Goal: Task Accomplishment & Management: Manage account settings

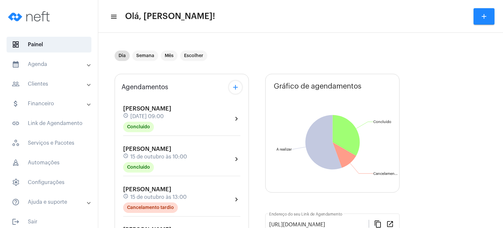
scroll to position [170, 0]
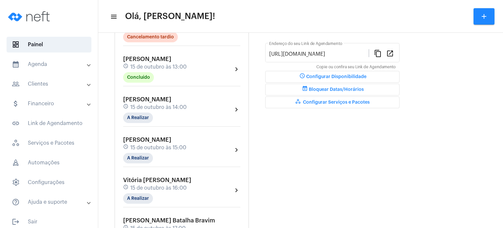
click at [136, 65] on span "15 de outubro às 13:00" at bounding box center [158, 67] width 56 height 6
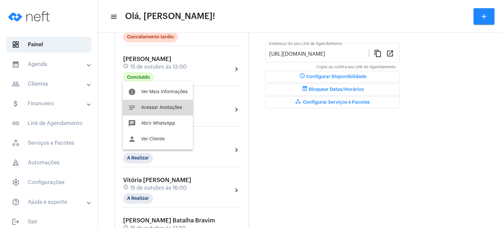
click at [149, 105] on span "Acessar Anotações" at bounding box center [161, 107] width 41 height 5
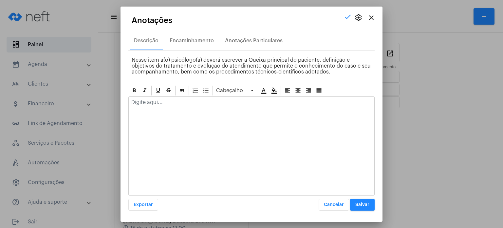
click at [159, 102] on p at bounding box center [251, 102] width 240 height 6
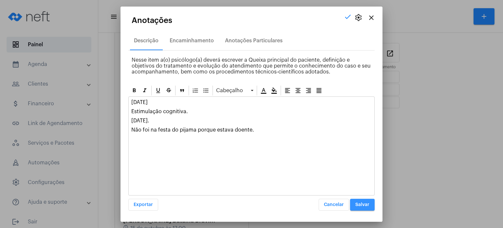
click at [360, 206] on span "Salvar" at bounding box center [362, 204] width 14 height 5
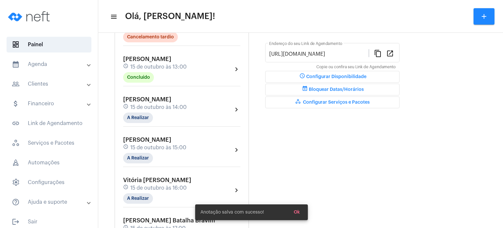
click at [144, 101] on div "Olavo Andreão Borges schedule 15 de outubro às 14:00 A Realizar" at bounding box center [155, 109] width 64 height 27
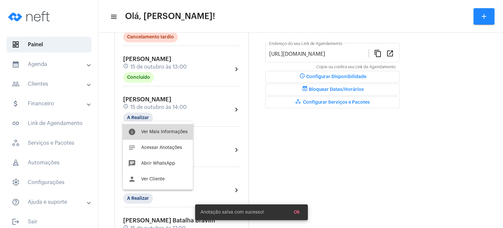
click at [147, 127] on button "info Ver Mais Informações" at bounding box center [158, 132] width 70 height 16
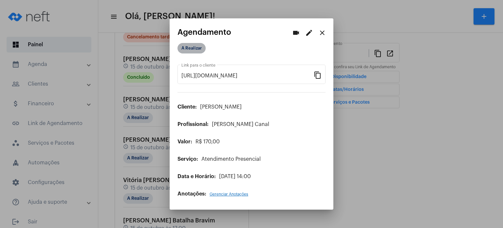
click at [192, 48] on mat-chip "A Realizar" at bounding box center [192, 48] width 28 height 10
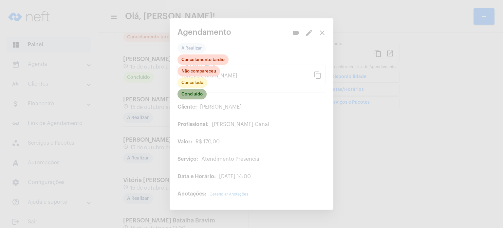
click at [191, 93] on mat-chip "Concluído" at bounding box center [192, 94] width 29 height 10
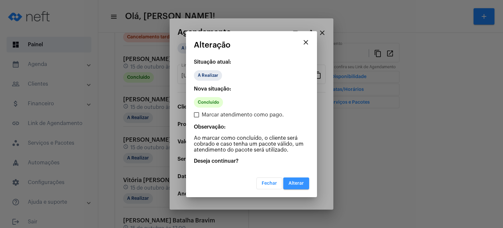
click at [296, 182] on span "Alterar" at bounding box center [296, 183] width 15 height 5
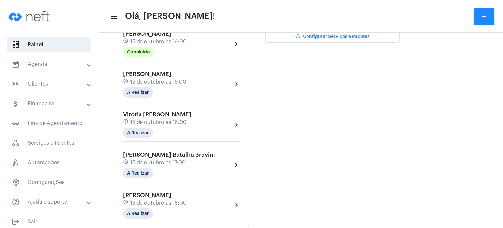
scroll to position [249, 0]
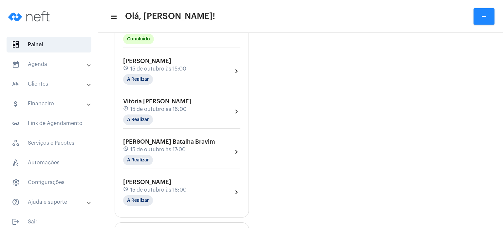
click at [168, 38] on div "Olavo Andreão Borges schedule 15 de outubro às 14:00 Concluído" at bounding box center [155, 30] width 64 height 27
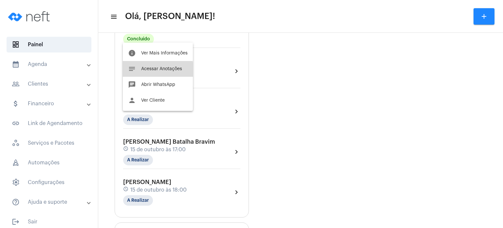
click at [156, 69] on span "Acessar Anotações" at bounding box center [161, 69] width 41 height 5
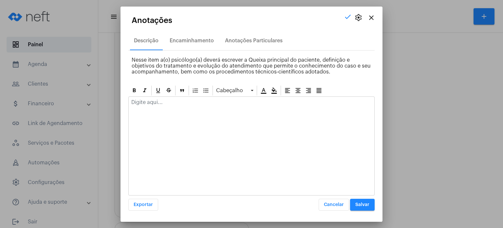
click at [165, 107] on div at bounding box center [252, 104] width 246 height 14
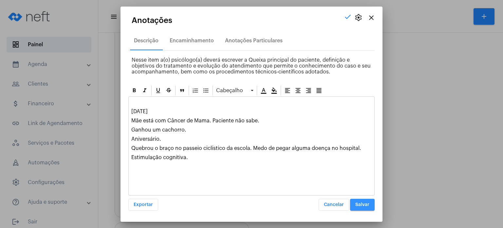
click at [367, 203] on span "Salvar" at bounding box center [362, 204] width 14 height 5
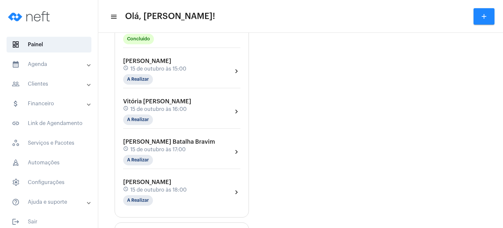
click at [54, 67] on mat-panel-title "calendar_month_outlined Agenda" at bounding box center [50, 64] width 76 height 8
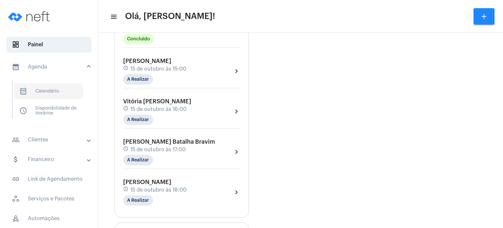
click at [45, 87] on span "calendar_month_outlined Calendário" at bounding box center [48, 91] width 69 height 16
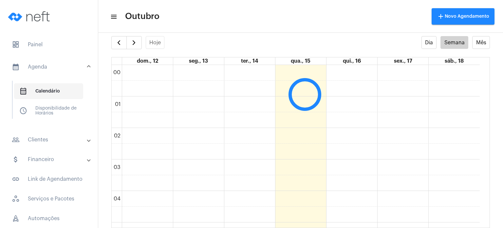
scroll to position [189, 0]
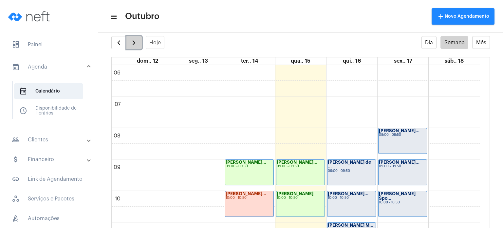
click at [136, 45] on span "button" at bounding box center [134, 43] width 8 height 8
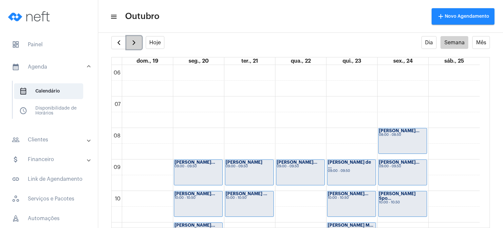
click at [132, 45] on span "button" at bounding box center [134, 43] width 8 height 8
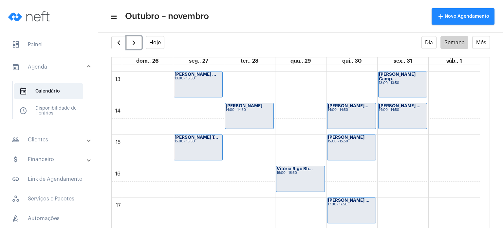
scroll to position [409, 0]
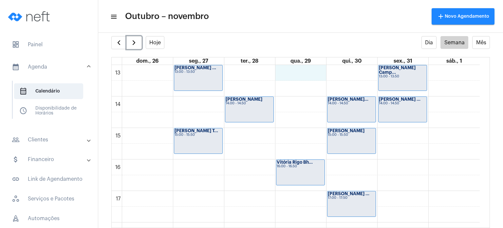
click at [298, 72] on div "00 01 02 03 04 05 06 07 08 09 10 11 12 13 14 15 16 17 18 19 20 21 22 23 Valenti…" at bounding box center [296, 33] width 368 height 755
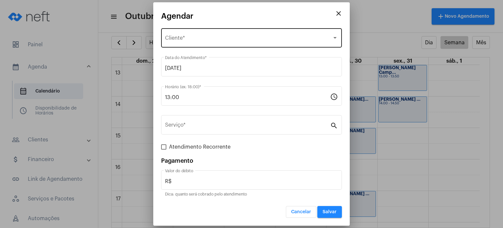
click at [250, 34] on div "Selecione o Cliente Cliente *" at bounding box center [251, 37] width 173 height 21
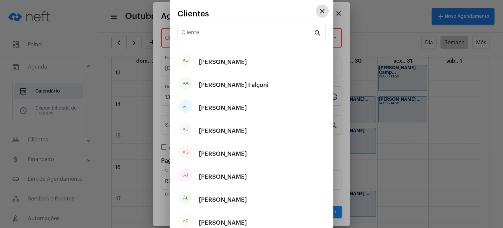
click at [250, 34] on input "Cliente" at bounding box center [248, 34] width 132 height 6
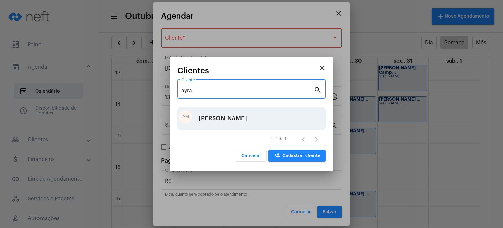
type input "ayra"
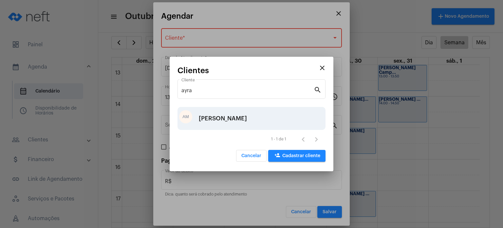
click at [213, 117] on div "[PERSON_NAME]" at bounding box center [223, 118] width 48 height 20
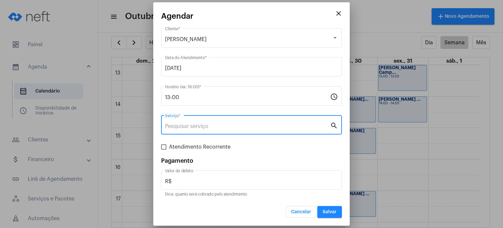
click at [202, 129] on input "Serviço *" at bounding box center [247, 126] width 165 height 6
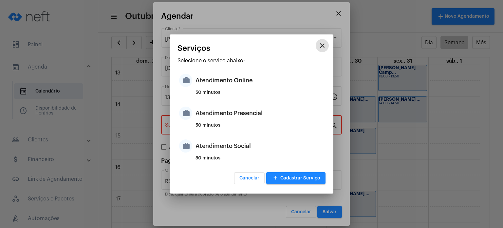
click at [202, 129] on div "50 minutos" at bounding box center [260, 128] width 128 height 10
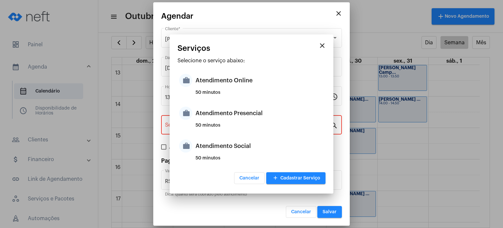
type input "Atendimento Presencial"
type input "R$ 170"
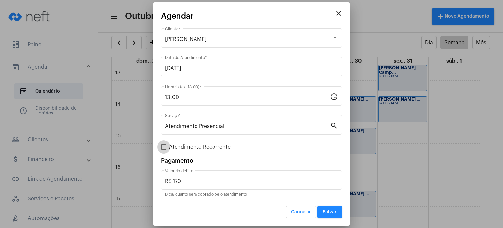
click at [191, 146] on span "Atendimento Recorrente" at bounding box center [200, 147] width 62 height 8
click at [164, 149] on input "Atendimento Recorrente" at bounding box center [163, 149] width 0 height 0
checkbox input "true"
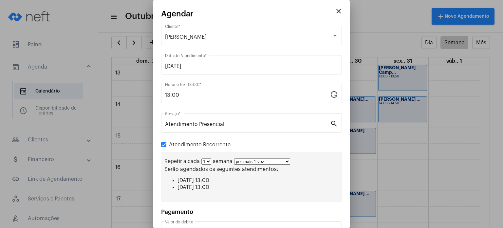
click at [204, 161] on select "1 2 3 4 5 6 7 8" at bounding box center [206, 161] width 10 height 6
select select "1: 2"
click at [201, 158] on select "1 2 3 4 5 6 7 8" at bounding box center [206, 161] width 10 height 6
click at [249, 164] on select "por mais 1 vez por mais 2 vezes por mais 3 vezes por mais 4 vezes por mais 5 ve…" at bounding box center [265, 161] width 56 height 6
select select "2: 3"
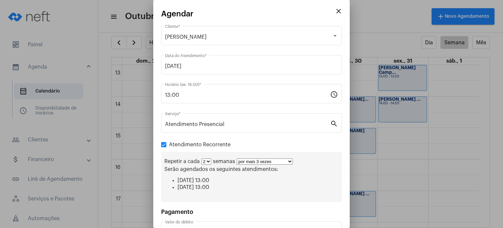
click at [237, 158] on select "por mais 1 vez por mais 2 vezes por mais 3 vezes por mais 4 vezes por mais 5 ve…" at bounding box center [265, 161] width 56 height 6
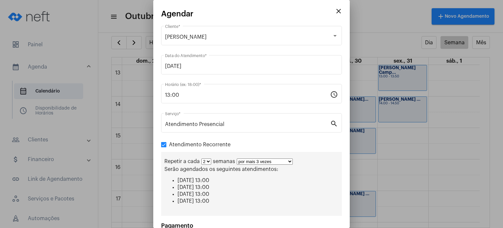
scroll to position [62, 0]
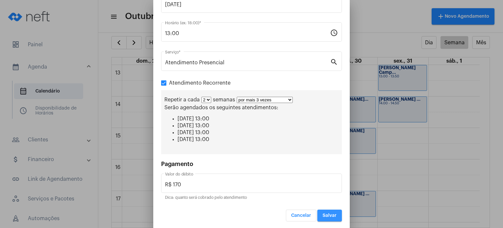
click at [332, 211] on button "Salvar" at bounding box center [329, 215] width 25 height 12
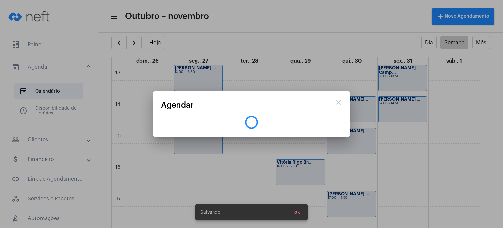
scroll to position [0, 0]
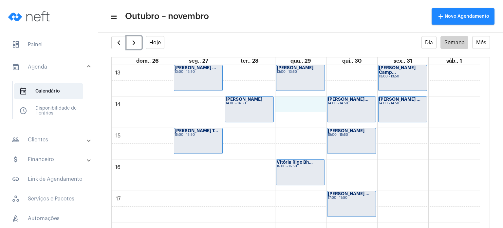
click at [296, 108] on div "00 01 02 03 04 05 06 07 08 09 10 11 12 13 14 15 16 17 18 19 20 21 22 23 Valenti…" at bounding box center [296, 33] width 368 height 755
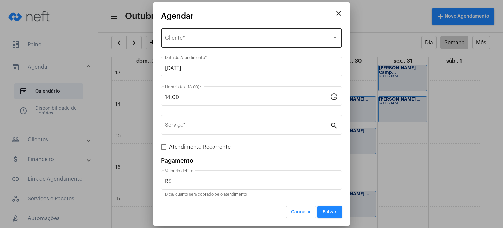
click at [271, 35] on div "Selecione o Cliente Cliente *" at bounding box center [251, 37] width 173 height 21
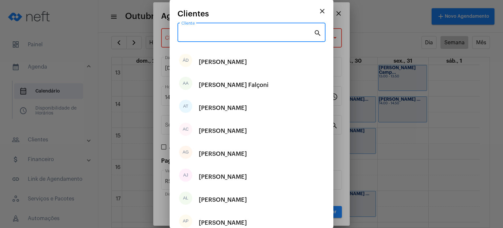
click at [271, 35] on input "Cliente" at bounding box center [248, 34] width 132 height 6
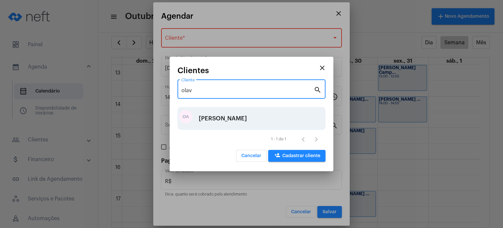
type input "olav"
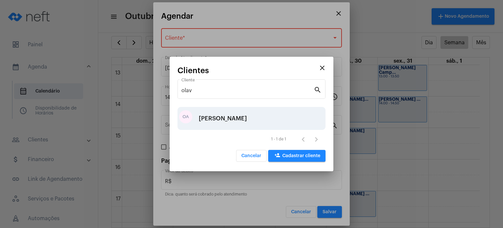
click at [217, 125] on div "[PERSON_NAME]" at bounding box center [223, 118] width 48 height 20
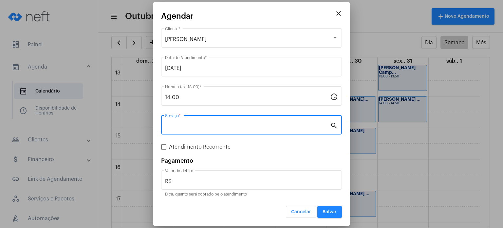
click at [206, 126] on input "Serviço *" at bounding box center [247, 126] width 165 height 6
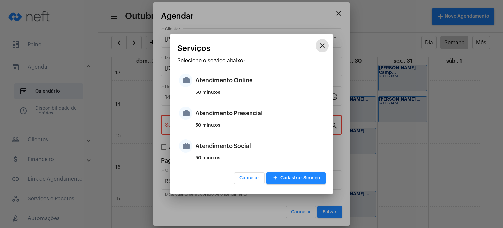
click at [206, 126] on div "50 minutos" at bounding box center [260, 128] width 128 height 10
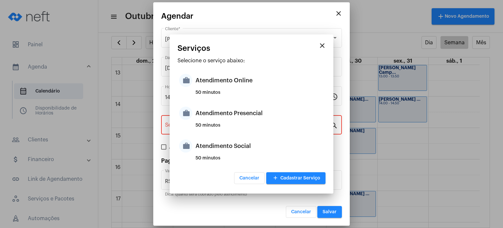
type input "Atendimento Presencial"
type input "R$ 170"
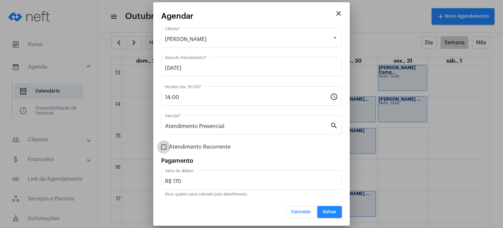
click at [191, 147] on span "Atendimento Recorrente" at bounding box center [200, 147] width 62 height 8
click at [164, 149] on input "Atendimento Recorrente" at bounding box center [163, 149] width 0 height 0
checkbox input "true"
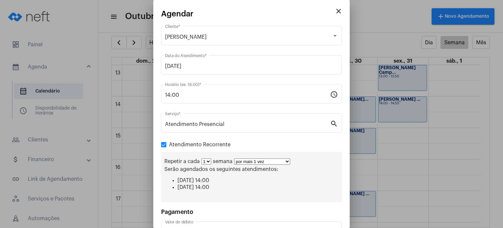
click at [207, 160] on select "1 2 3 4 5 6 7 8" at bounding box center [206, 161] width 10 height 6
select select "1: 2"
click at [201, 158] on select "1 2 3 4 5 6 7 8" at bounding box center [206, 161] width 10 height 6
click at [250, 161] on select "por mais 1 vez por mais 2 vezes por mais 3 vezes por mais 4 vezes por mais 5 ve…" at bounding box center [265, 161] width 56 height 6
select select "2: 3"
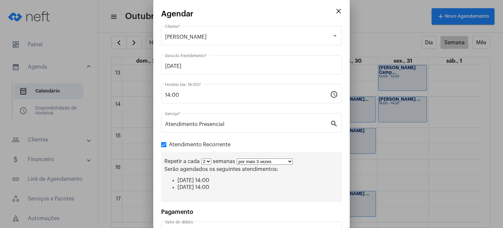
click at [237, 158] on select "por mais 1 vez por mais 2 vezes por mais 3 vezes por mais 4 vezes por mais 5 ve…" at bounding box center [265, 161] width 56 height 6
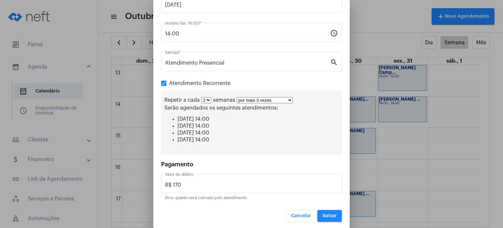
scroll to position [62, 0]
click at [329, 213] on span "Salvar" at bounding box center [330, 215] width 14 height 5
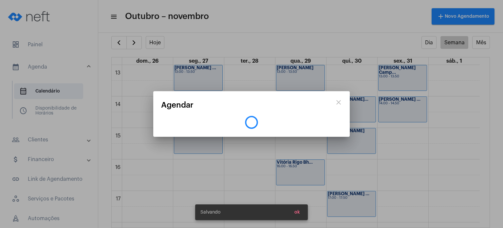
scroll to position [0, 0]
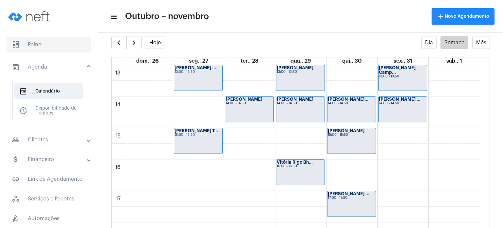
click at [38, 41] on span "dashboard Painel" at bounding box center [49, 45] width 85 height 16
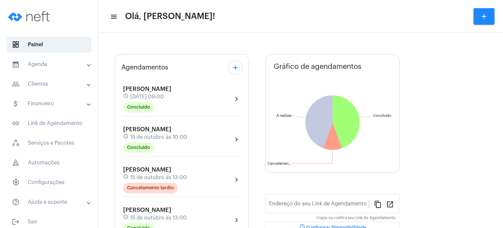
type input "[URL][DOMAIN_NAME]"
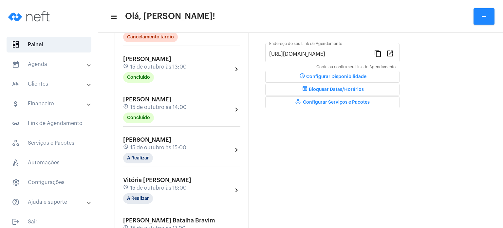
scroll to position [183, 0]
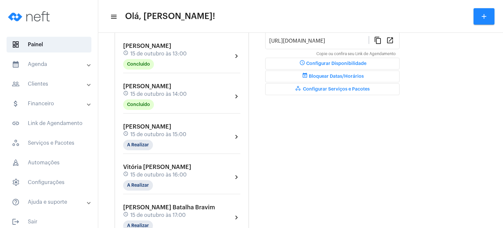
click at [152, 126] on span "[PERSON_NAME]" at bounding box center [147, 127] width 48 height 6
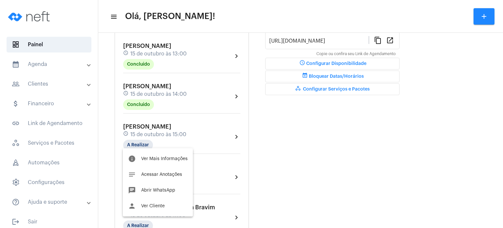
click at [246, 154] on div at bounding box center [251, 114] width 503 height 228
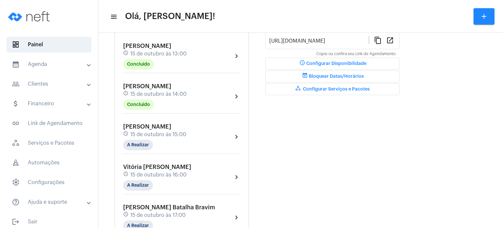
click at [150, 131] on div "schedule 15 de outubro às 15:00" at bounding box center [154, 134] width 63 height 7
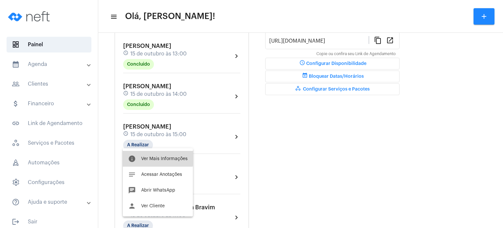
click at [156, 157] on span "Ver Mais Informações" at bounding box center [164, 158] width 47 height 5
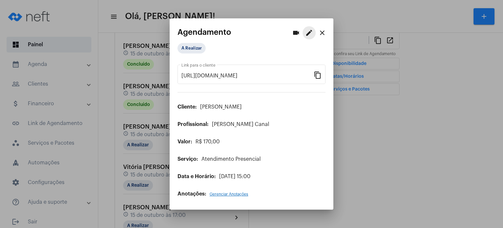
click at [307, 35] on mat-icon "edit" at bounding box center [309, 33] width 8 height 8
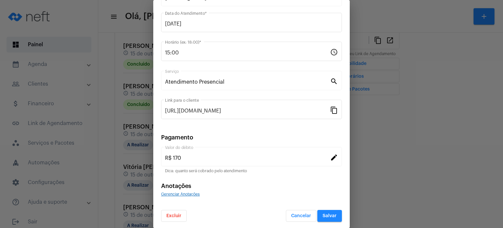
scroll to position [53, 0]
click at [178, 213] on span "Excluir" at bounding box center [173, 215] width 15 height 5
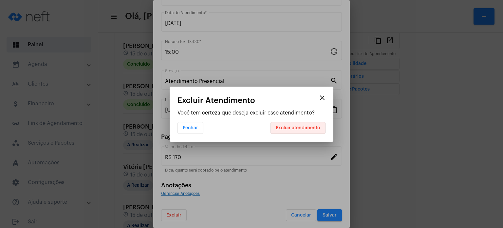
click at [308, 129] on span "Excluir atendimento" at bounding box center [298, 127] width 45 height 5
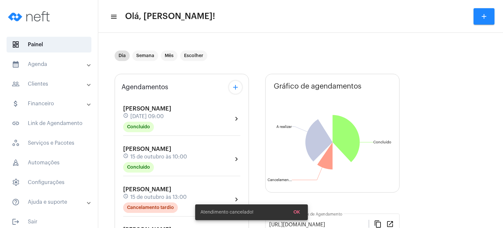
click at [51, 63] on mat-panel-title "calendar_month_outlined Agenda" at bounding box center [50, 64] width 76 height 8
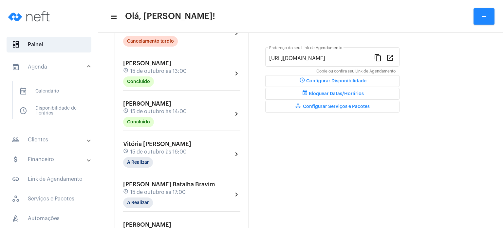
scroll to position [170, 0]
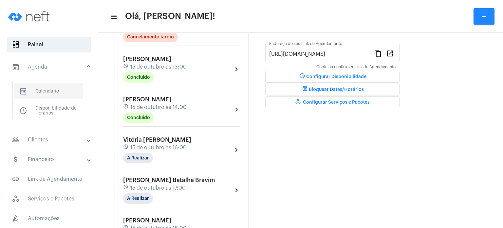
click at [50, 86] on span "calendar_month_outlined Calendário" at bounding box center [48, 91] width 69 height 16
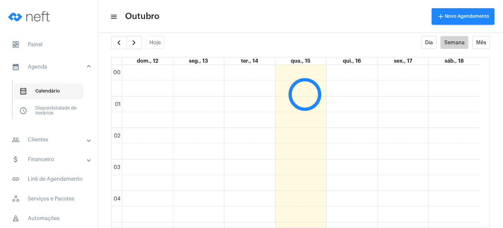
scroll to position [189, 0]
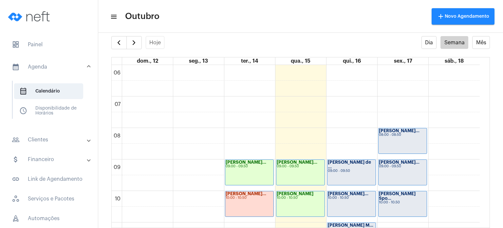
click at [104, 138] on full-calendar "Hoje Dia Semana Mês dom., 12 seg., 13 ter., 14 qua., 15 qui., 16 sex., 17 sáb.,…" at bounding box center [300, 132] width 405 height 192
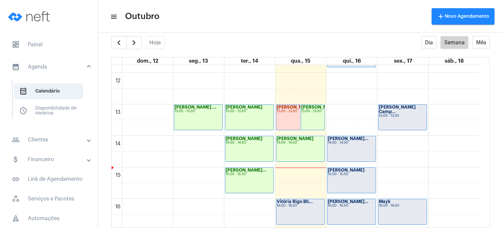
scroll to position [392, 0]
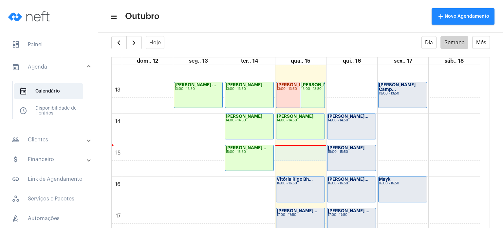
click at [308, 152] on div "00 01 02 03 04 05 06 07 08 09 10 11 12 13 14 15 16 17 18 19 20 21 22 23 Miguel …" at bounding box center [296, 50] width 368 height 755
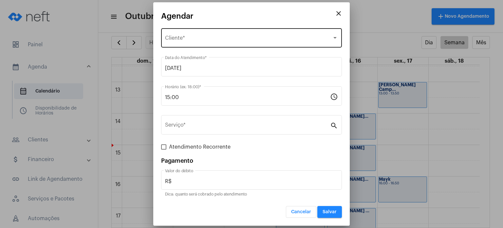
click at [259, 32] on div "Selecione o Cliente Cliente *" at bounding box center [251, 37] width 173 height 21
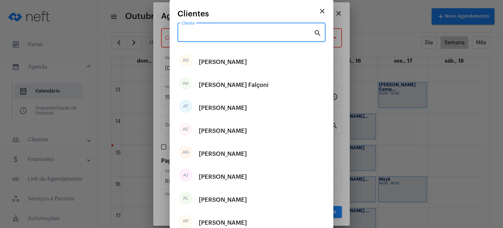
click at [250, 34] on input "Cliente" at bounding box center [248, 34] width 132 height 6
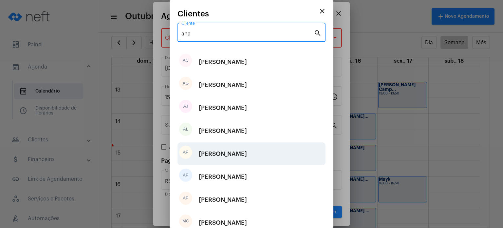
type input "ana"
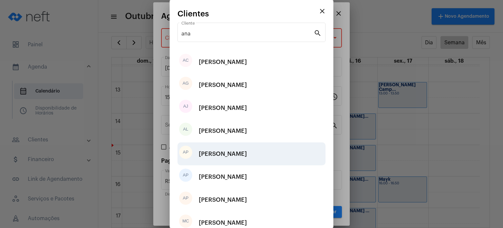
click at [214, 150] on div "[PERSON_NAME]" at bounding box center [223, 154] width 48 height 20
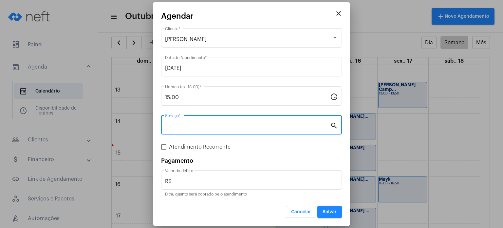
click at [198, 124] on input "Serviço *" at bounding box center [247, 126] width 165 height 6
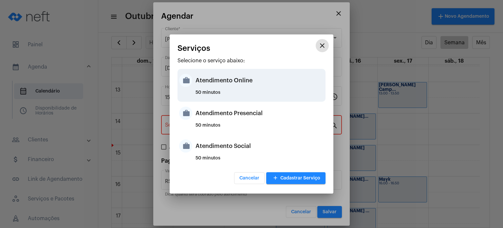
click at [213, 94] on div "50 minutos" at bounding box center [260, 95] width 128 height 10
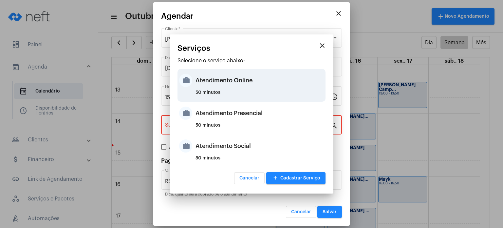
type input "Atendimento Online"
type input "R$ 170"
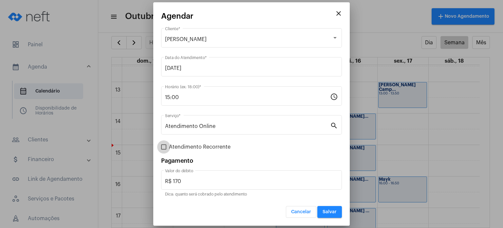
click at [187, 147] on span "Atendimento Recorrente" at bounding box center [200, 147] width 62 height 8
click at [164, 149] on input "Atendimento Recorrente" at bounding box center [163, 149] width 0 height 0
checkbox input "true"
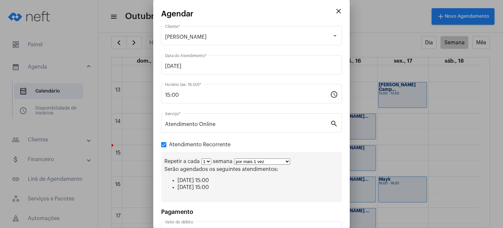
click at [206, 162] on select "1 2 3 4 5 6 7 8" at bounding box center [206, 161] width 10 height 6
select select "1: 2"
click at [201, 158] on select "1 2 3 4 5 6 7 8" at bounding box center [206, 161] width 10 height 6
click at [252, 162] on select "por mais 1 vez por mais 2 vezes por mais 3 vezes por mais 4 vezes por mais 5 ve…" at bounding box center [265, 161] width 56 height 6
click at [237, 158] on select "por mais 1 vez por mais 2 vezes por mais 3 vezes por mais 4 vezes por mais 5 ve…" at bounding box center [265, 161] width 56 height 6
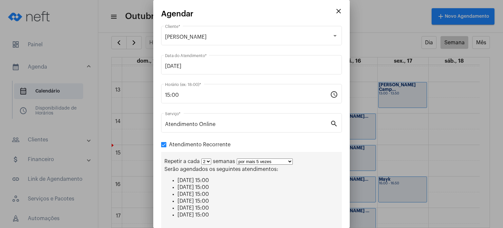
click at [261, 161] on select "por mais 1 vez por mais 2 vezes por mais 3 vezes por mais 4 vezes por mais 5 ve…" at bounding box center [265, 161] width 56 height 6
select select "3: 4"
click at [237, 158] on select "por mais 1 vez por mais 2 vezes por mais 3 vezes por mais 4 vezes por mais 5 ve…" at bounding box center [265, 161] width 56 height 6
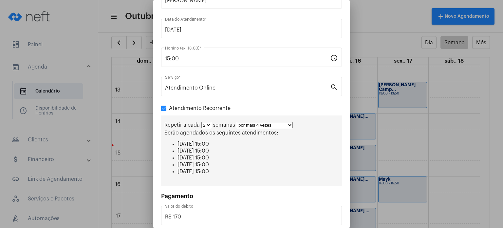
scroll to position [68, 0]
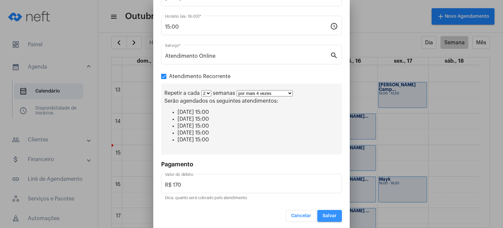
click at [325, 210] on button "Salvar" at bounding box center [329, 216] width 25 height 12
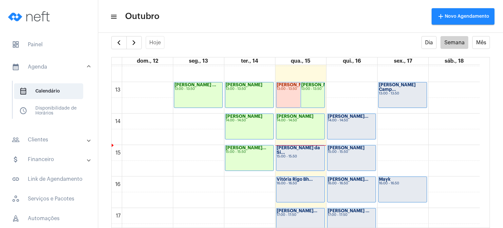
click at [301, 160] on div "Ana Paula da Si... 15:00 - 15:50" at bounding box center [301, 157] width 48 height 25
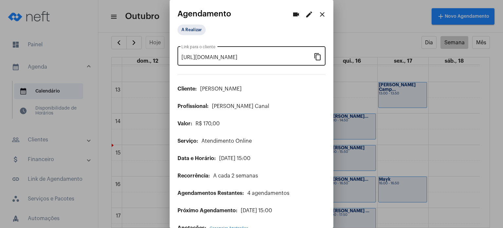
click at [314, 55] on mat-icon "content_copy" at bounding box center [318, 56] width 8 height 8
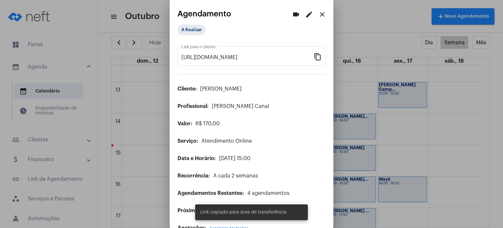
click at [43, 47] on div at bounding box center [251, 114] width 503 height 228
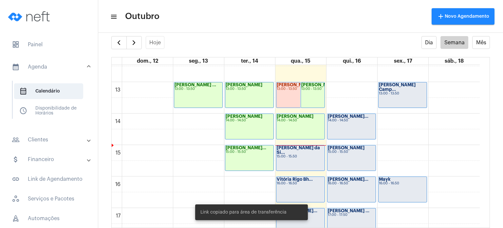
click at [43, 47] on span "dashboard Painel" at bounding box center [49, 45] width 85 height 16
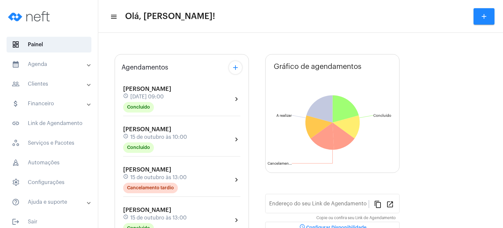
type input "[URL][DOMAIN_NAME]"
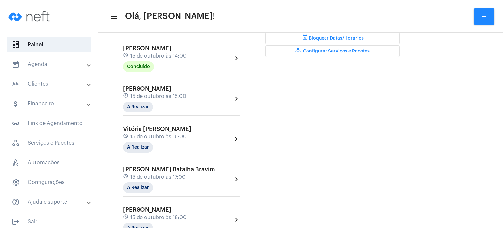
scroll to position [223, 0]
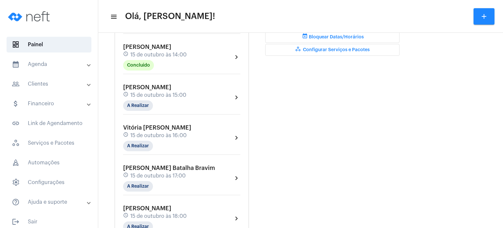
click at [174, 94] on span "15 de outubro às 15:00" at bounding box center [158, 95] width 56 height 6
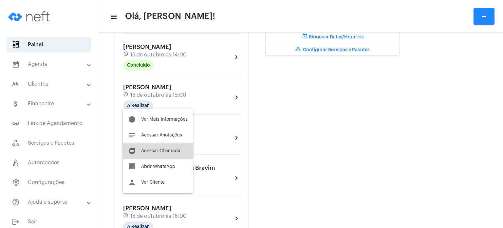
click at [158, 147] on button "duo Acessar Chamada" at bounding box center [158, 151] width 70 height 16
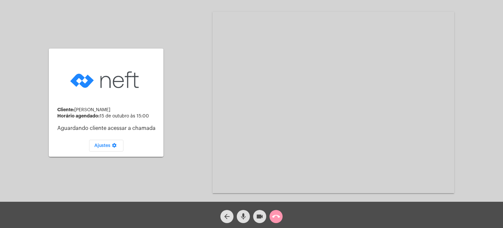
click at [193, 62] on div "Cliente: Ana Paula da Silva Dettmann Horário agendado: 15 de outubro às 15:00 A…" at bounding box center [252, 101] width 502 height 201
click at [503, 62] on div "Cliente: Ana Paula da Silva Dettmann Horário agendado: 15 de outubro às 15:00 A…" at bounding box center [251, 100] width 503 height 201
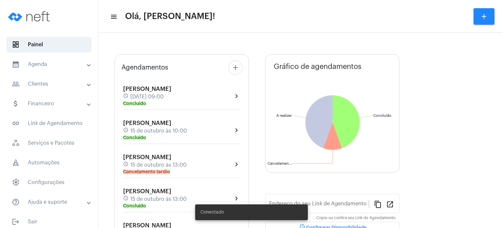
type input "[URL][DOMAIN_NAME]"
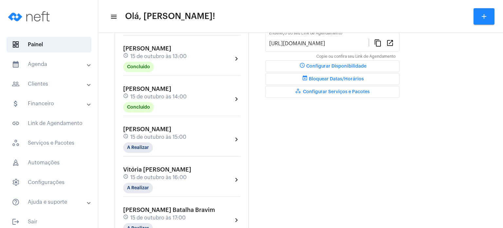
scroll to position [183, 0]
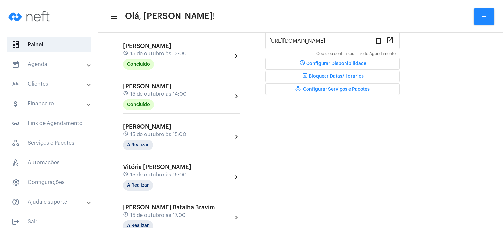
click at [155, 127] on span "[PERSON_NAME]" at bounding box center [147, 127] width 48 height 6
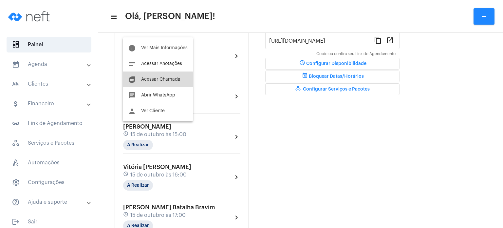
click at [155, 80] on span "Acessar Chamada" at bounding box center [160, 79] width 39 height 5
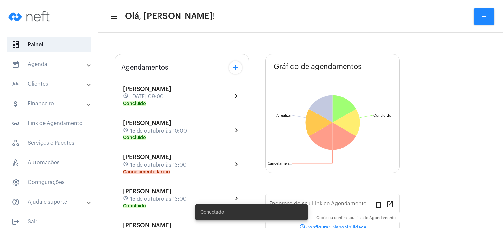
click at [49, 69] on mat-expansion-panel-header "calendar_month_outlined Agenda" at bounding box center [51, 64] width 94 height 16
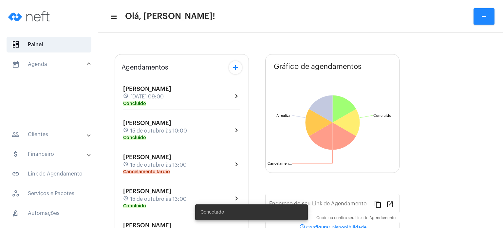
type input "[URL][DOMAIN_NAME]"
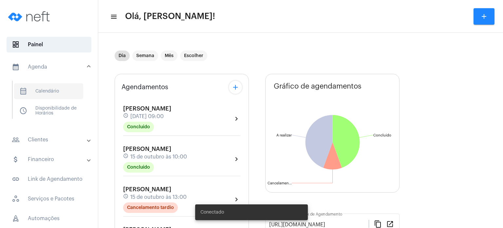
click at [49, 91] on span "calendar_month_outlined Calendário" at bounding box center [48, 91] width 69 height 16
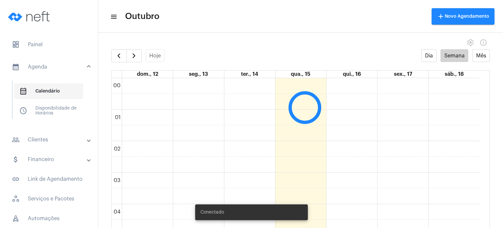
scroll to position [189, 0]
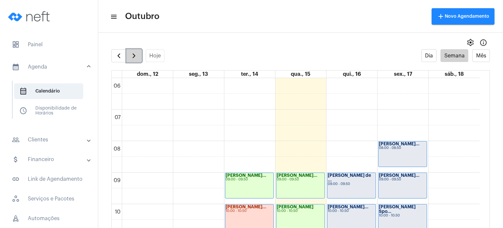
click at [134, 57] on span "button" at bounding box center [134, 56] width 8 height 8
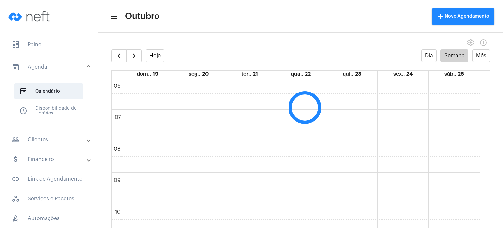
click at [237, 51] on div "Hoje Dia Semana Mês" at bounding box center [300, 55] width 379 height 13
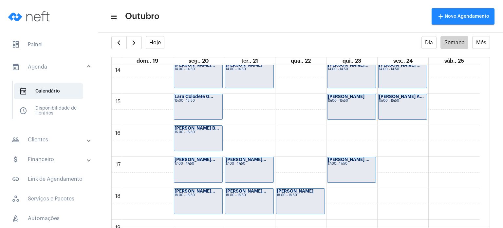
scroll to position [469, 0]
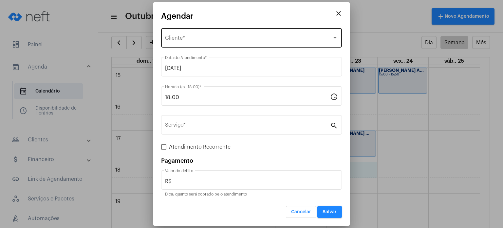
click at [256, 34] on div "Selecione o Cliente Cliente *" at bounding box center [251, 37] width 173 height 21
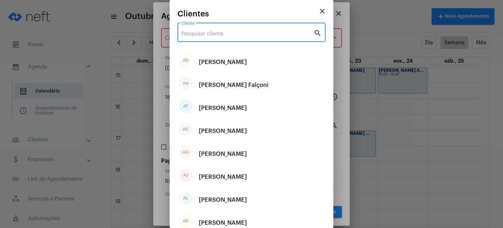
click at [256, 34] on input "Cliente" at bounding box center [248, 34] width 132 height 6
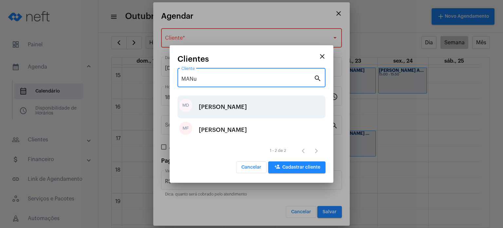
type input "MANu"
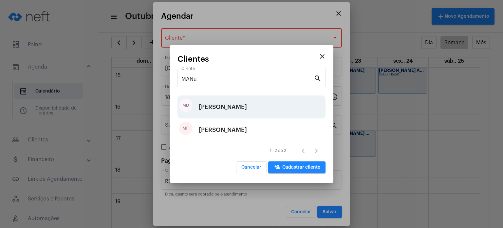
click at [229, 101] on div "[PERSON_NAME]" at bounding box center [223, 107] width 48 height 20
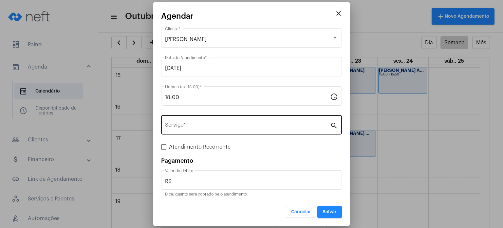
click at [213, 122] on div "Serviço *" at bounding box center [247, 124] width 165 height 21
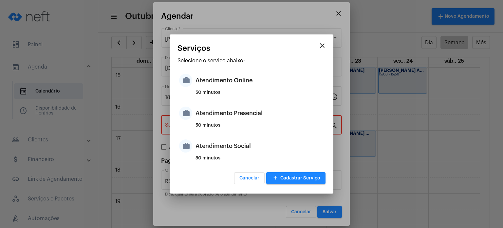
click at [213, 122] on div "Atendimento Presencial" at bounding box center [260, 113] width 128 height 20
type input "Atendimento Presencial"
type input "R$ 170"
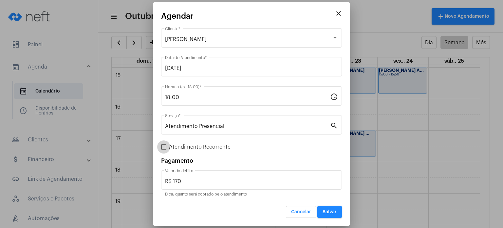
click at [201, 144] on span "Atendimento Recorrente" at bounding box center [200, 147] width 62 height 8
click at [164, 149] on input "Atendimento Recorrente" at bounding box center [163, 149] width 0 height 0
checkbox input "true"
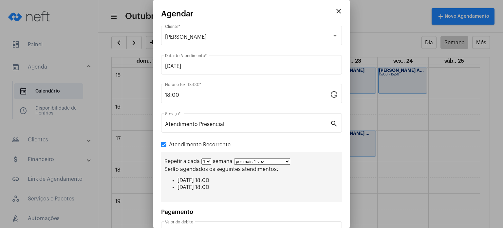
click at [207, 161] on select "1 2 3 4 5 6 7 8" at bounding box center [206, 161] width 10 height 6
select select "1: 2"
click at [201, 158] on select "1 2 3 4 5 6 7 8" at bounding box center [206, 161] width 10 height 6
click at [254, 163] on select "por mais 1 vez por mais 2 vezes por mais 3 vezes por mais 4 vezes por mais 5 ve…" at bounding box center [265, 161] width 56 height 6
select select "2: 3"
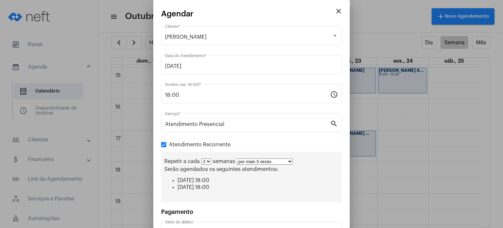
click at [237, 158] on select "por mais 1 vez por mais 2 vezes por mais 3 vezes por mais 4 vezes por mais 5 ve…" at bounding box center [265, 161] width 56 height 6
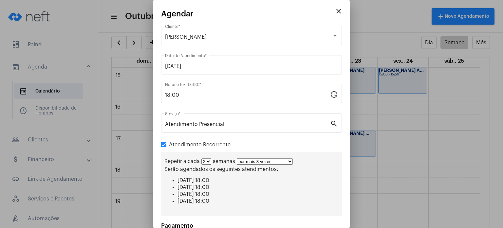
scroll to position [62, 0]
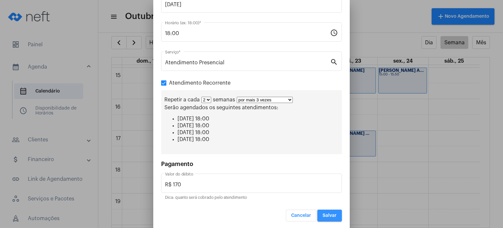
click at [331, 213] on span "Salvar" at bounding box center [330, 215] width 14 height 5
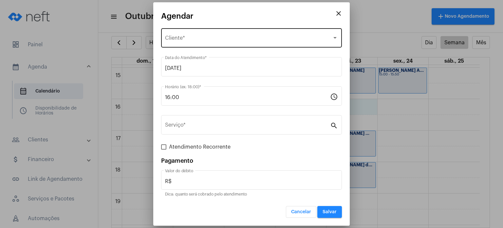
click at [273, 30] on div "Selecione o Cliente Cliente *" at bounding box center [251, 37] width 173 height 21
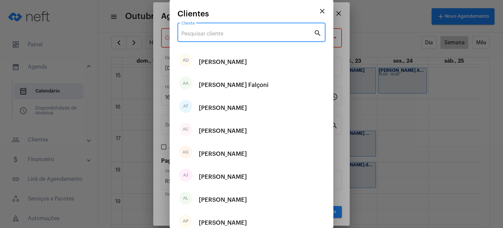
click at [269, 35] on input "Cliente" at bounding box center [248, 34] width 132 height 6
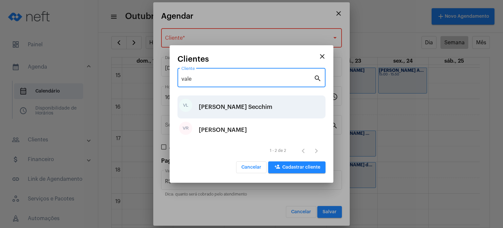
type input "vale"
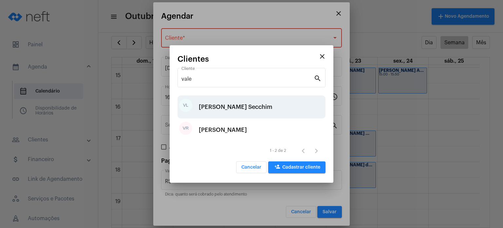
click at [237, 105] on div "[PERSON_NAME] Secchim" at bounding box center [236, 107] width 74 height 20
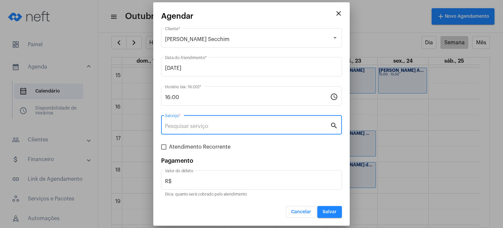
click at [216, 124] on input "Serviço *" at bounding box center [247, 126] width 165 height 6
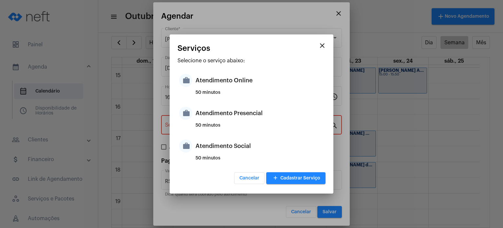
click at [216, 124] on div "50 minutos" at bounding box center [260, 128] width 128 height 10
type input "Atendimento Presencial"
type input "R$ 170"
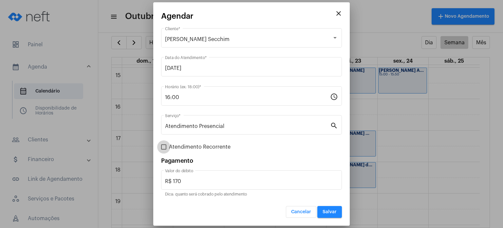
click at [216, 146] on span "Atendimento Recorrente" at bounding box center [200, 147] width 62 height 8
click at [164, 149] on input "Atendimento Recorrente" at bounding box center [163, 149] width 0 height 0
checkbox input "true"
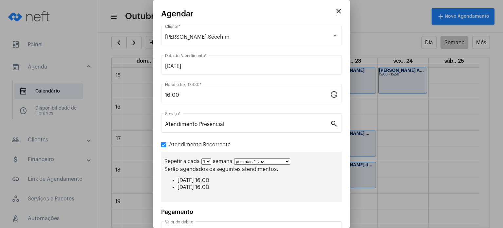
click at [243, 161] on select "por mais 1 vez por mais 2 vezes por mais 3 vezes por mais 4 vezes por mais 5 ve…" at bounding box center [262, 161] width 56 height 6
click at [234, 158] on select "por mais 1 vez por mais 2 vezes por mais 3 vezes por mais 4 vezes por mais 5 ve…" at bounding box center [262, 161] width 56 height 6
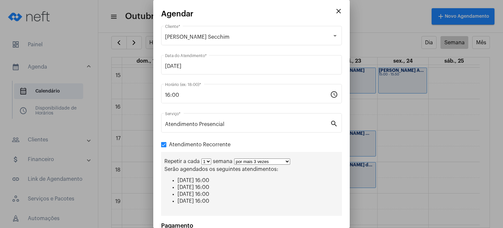
click at [281, 161] on select "por mais 1 vez por mais 2 vezes por mais 3 vezes por mais 4 vezes por mais 5 ve…" at bounding box center [262, 161] width 56 height 6
select select "4: 5"
click at [234, 158] on select "por mais 1 vez por mais 2 vezes por mais 3 vezes por mais 4 vezes por mais 5 ve…" at bounding box center [262, 161] width 56 height 6
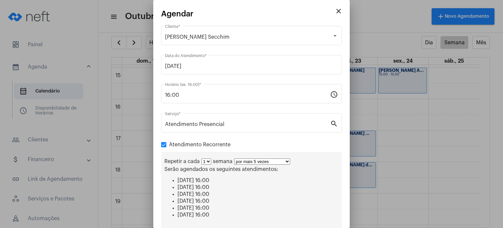
scroll to position [75, 0]
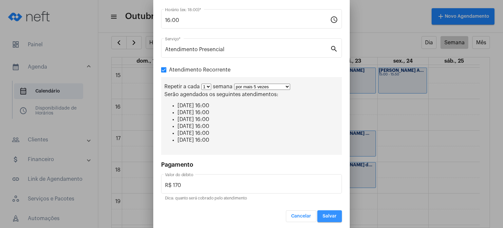
click at [325, 214] on span "Salvar" at bounding box center [330, 216] width 14 height 5
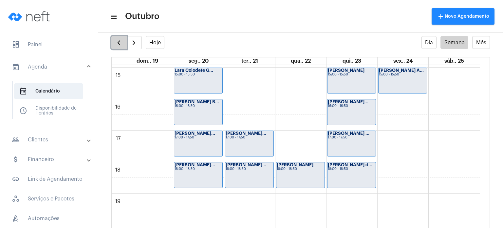
click at [123, 40] on button "button" at bounding box center [118, 42] width 15 height 13
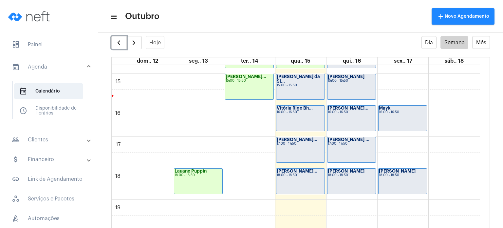
scroll to position [474, 0]
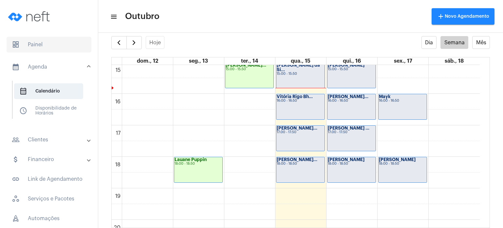
click at [47, 43] on span "dashboard Painel" at bounding box center [49, 45] width 85 height 16
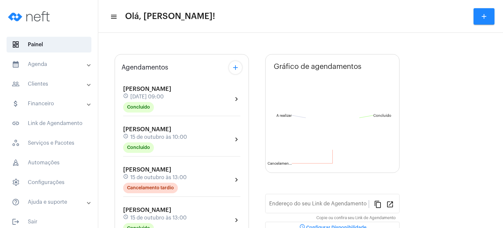
type input "[URL][DOMAIN_NAME]"
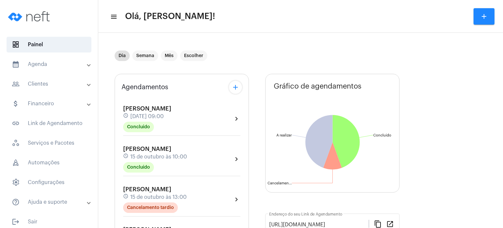
click at [122, 68] on div "Dia Semana Mês Escolher" at bounding box center [256, 55] width 283 height 33
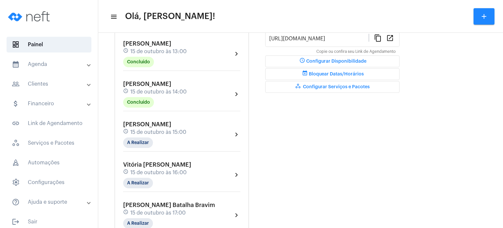
scroll to position [197, 0]
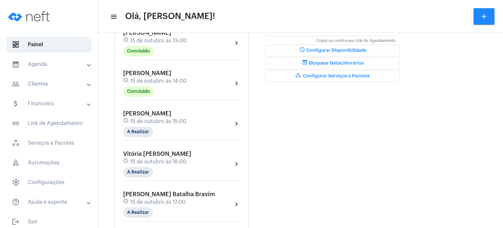
click at [56, 71] on mat-expansion-panel-header "calendar_month_outlined Agenda" at bounding box center [51, 64] width 94 height 16
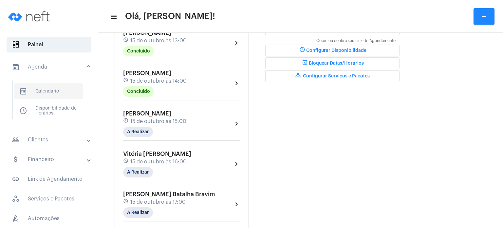
click at [58, 91] on span "calendar_month_outlined Calendário" at bounding box center [48, 91] width 69 height 16
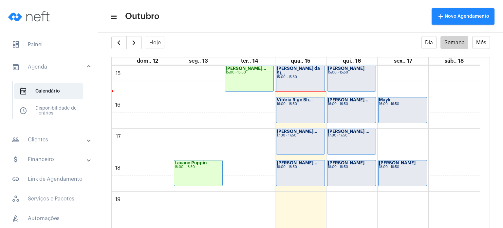
scroll to position [474, 0]
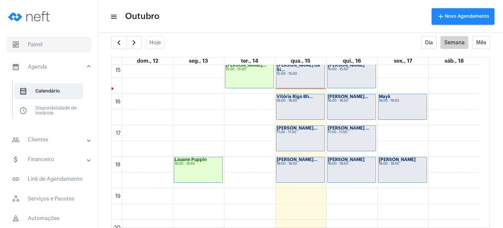
click at [52, 42] on span "dashboard Painel" at bounding box center [49, 45] width 85 height 16
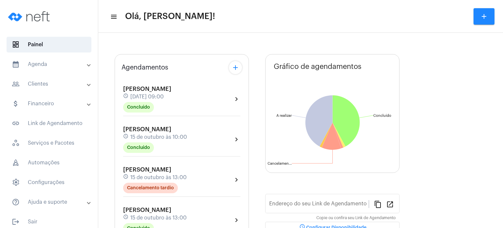
type input "[URL][DOMAIN_NAME]"
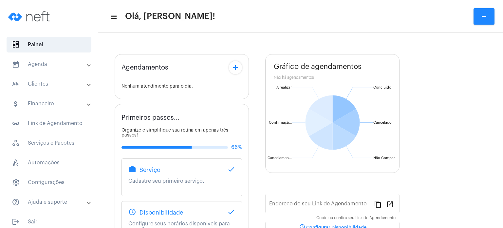
click at [55, 59] on mat-expansion-panel-header "calendar_month_outlined Agenda" at bounding box center [51, 64] width 94 height 16
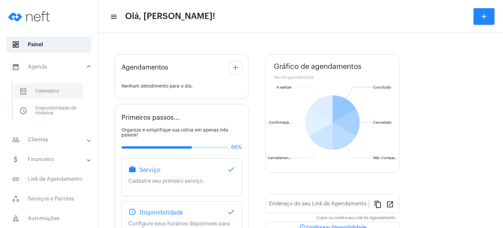
type input "[URL][DOMAIN_NAME]"
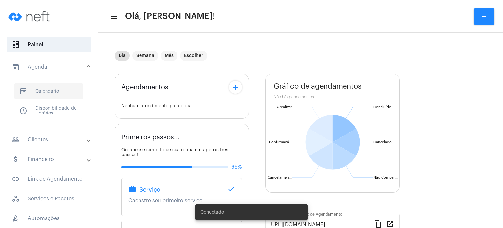
click at [61, 89] on span "calendar_month_outlined Calendário" at bounding box center [48, 91] width 69 height 16
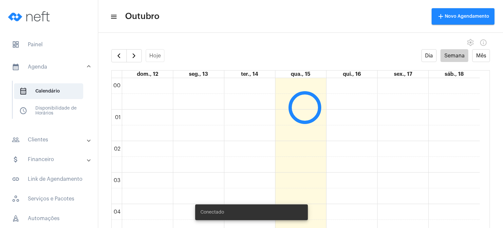
scroll to position [189, 0]
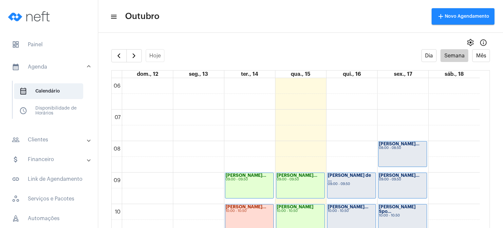
click at [195, 65] on full-calendar "Hoje Dia Semana Mês dom., 12 seg., 13 ter., 14 qua., 15 qui., 16 sex., 17 sáb.,…" at bounding box center [300, 145] width 405 height 192
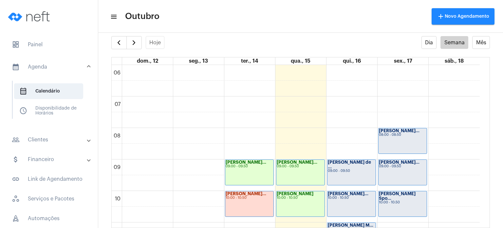
click at [325, 40] on div "Hoje Dia Semana Mês" at bounding box center [300, 42] width 379 height 13
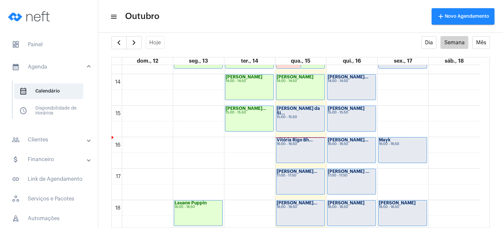
scroll to position [430, 0]
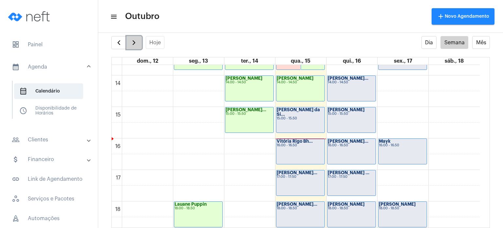
click at [136, 40] on span "button" at bounding box center [134, 43] width 8 height 8
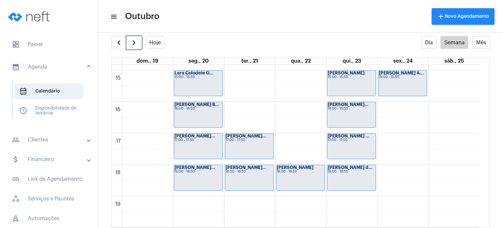
scroll to position [468, 0]
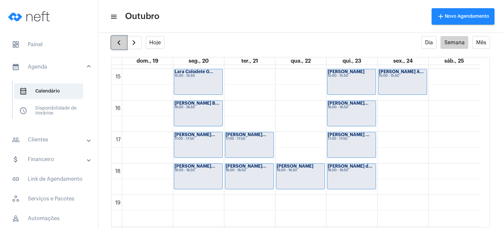
click at [115, 40] on span "button" at bounding box center [119, 43] width 8 height 8
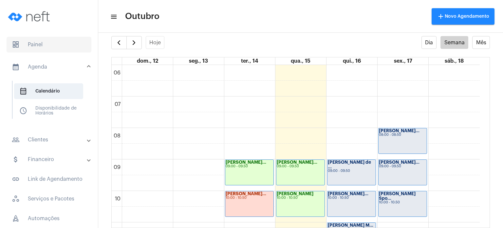
click at [48, 37] on span "dashboard Painel" at bounding box center [49, 45] width 85 height 16
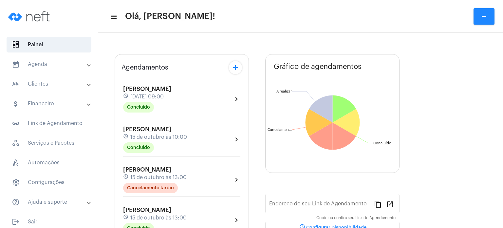
type input "[URL][DOMAIN_NAME]"
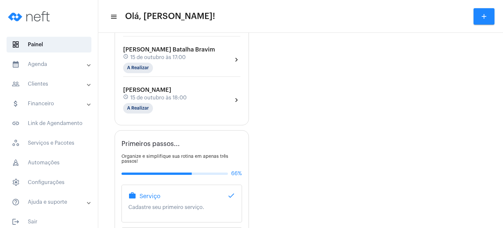
scroll to position [306, 0]
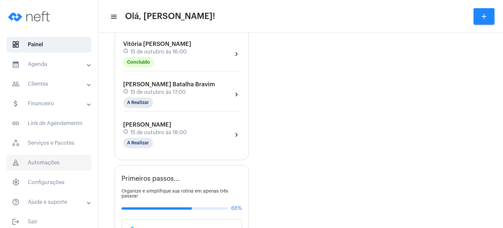
click at [41, 163] on span "rocket_outlined Automações" at bounding box center [49, 163] width 85 height 16
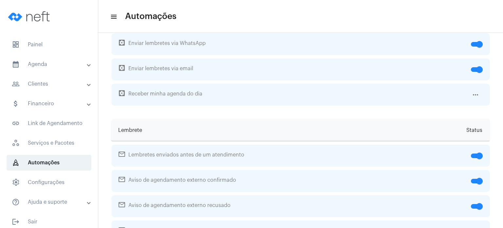
scroll to position [91, 0]
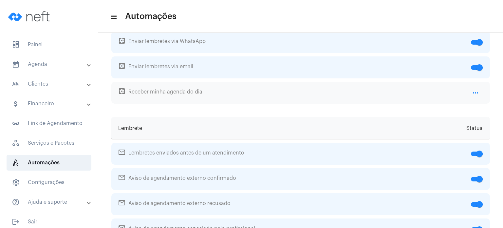
click at [472, 95] on mat-icon "more_horiz" at bounding box center [476, 93] width 8 height 8
click at [472, 91] on mat-icon "more_horiz" at bounding box center [476, 93] width 8 height 8
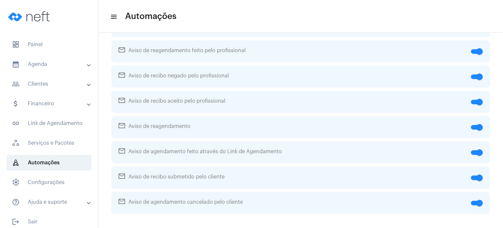
scroll to position [296, 0]
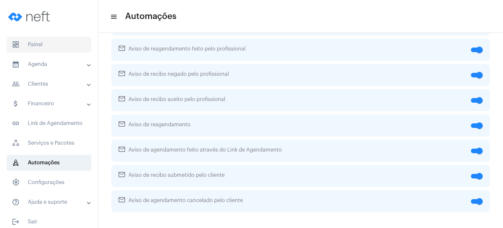
click at [54, 47] on span "dashboard Painel" at bounding box center [49, 45] width 85 height 16
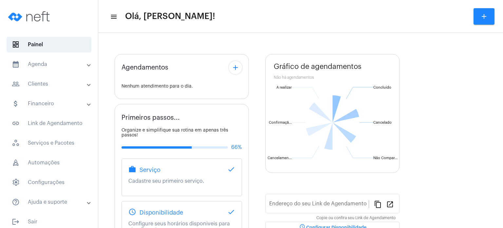
type input "[URL][DOMAIN_NAME]"
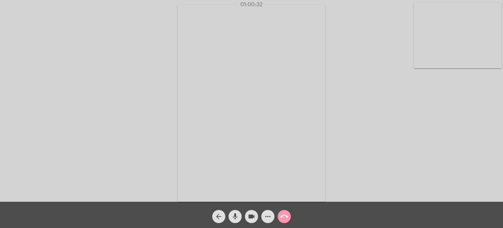
click at [281, 216] on mat-icon "call_end" at bounding box center [284, 216] width 8 height 8
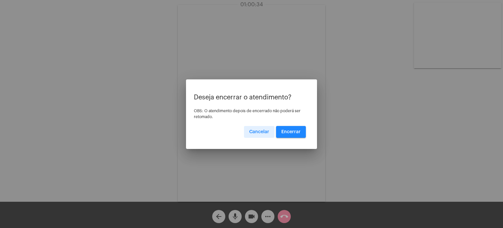
click at [296, 132] on span "Encerrar" at bounding box center [290, 131] width 19 height 5
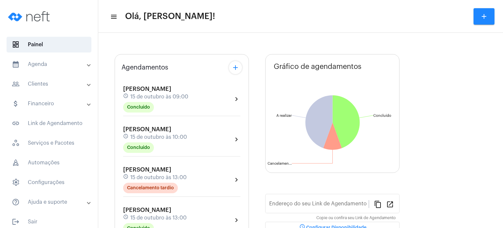
type input "[URL][DOMAIN_NAME]"
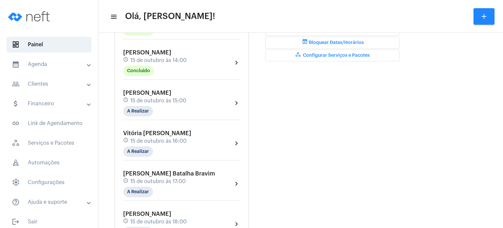
scroll to position [223, 0]
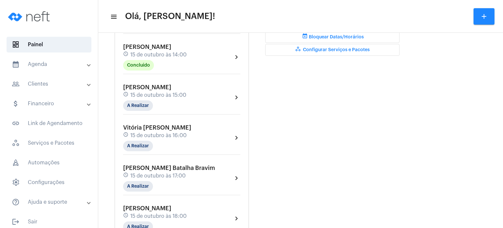
click at [151, 92] on span "15 de outubro às 15:00" at bounding box center [158, 95] width 56 height 6
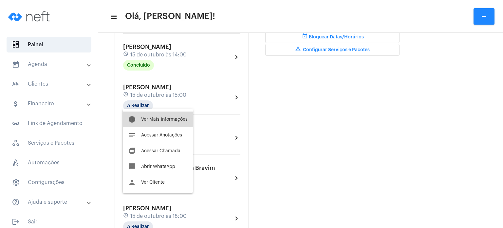
click at [152, 119] on span "Ver Mais Informações" at bounding box center [164, 119] width 47 height 5
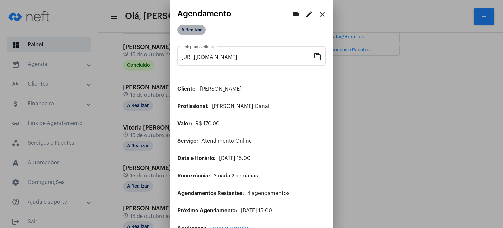
click at [197, 27] on mat-chip "A Realizar" at bounding box center [192, 30] width 28 height 10
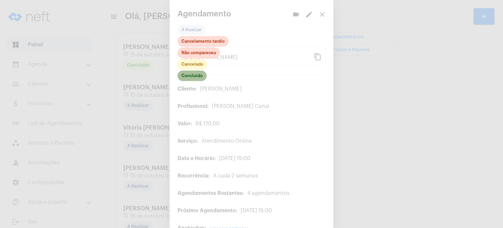
click at [185, 77] on mat-chip "Concluído" at bounding box center [192, 75] width 29 height 10
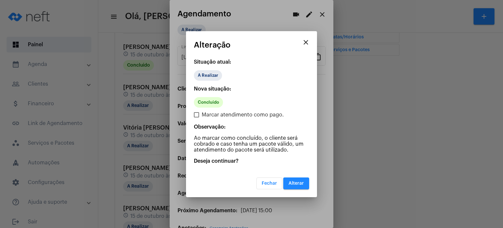
click at [295, 185] on button "Alterar" at bounding box center [296, 183] width 26 height 12
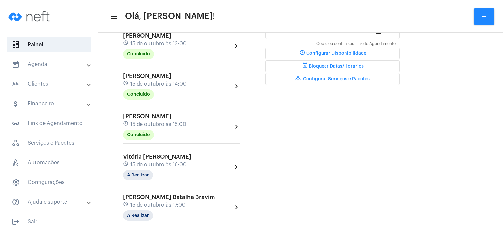
scroll to position [210, 0]
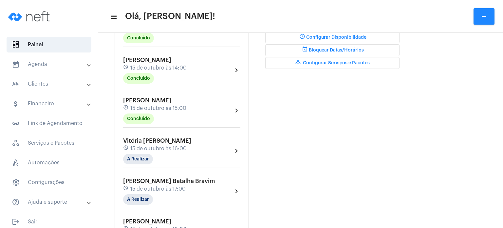
click at [138, 145] on span "15 de outubro às 16:00" at bounding box center [158, 148] width 56 height 6
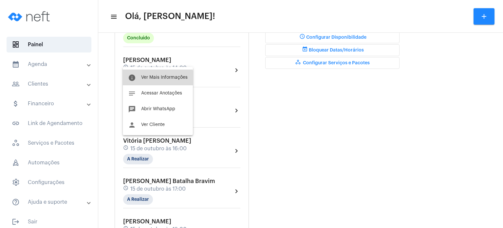
click at [155, 81] on button "info Ver Mais Informações" at bounding box center [158, 77] width 70 height 16
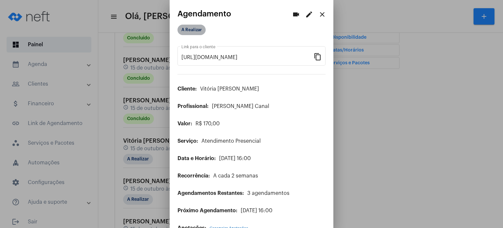
click at [188, 26] on mat-chip "A Realizar" at bounding box center [192, 30] width 28 height 10
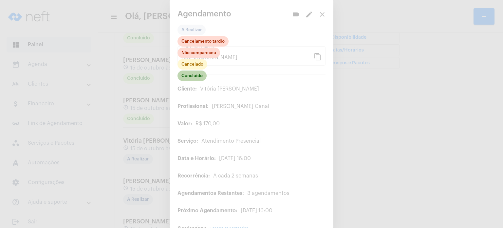
click at [198, 77] on mat-chip "Concluído" at bounding box center [192, 75] width 29 height 10
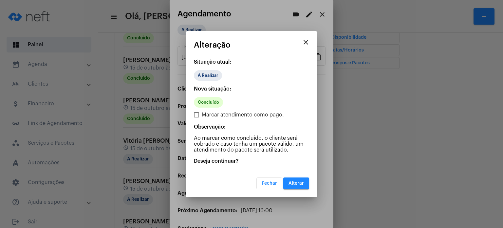
click at [301, 183] on span "Alterar" at bounding box center [296, 183] width 15 height 5
